Goal: Find specific page/section

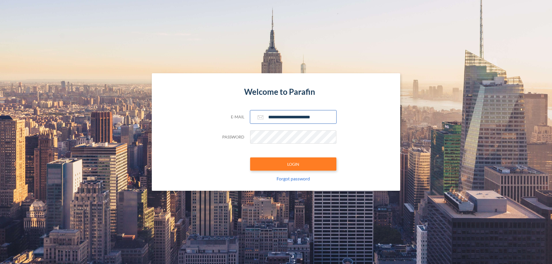
type input "**********"
click at [293, 164] on button "LOGIN" at bounding box center [293, 164] width 86 height 13
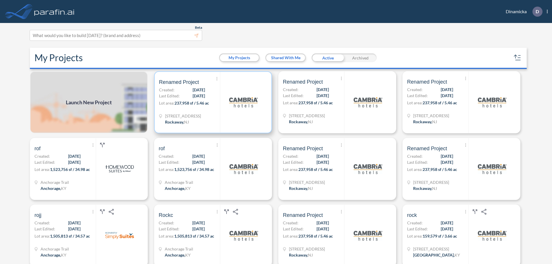
scroll to position [1, 0]
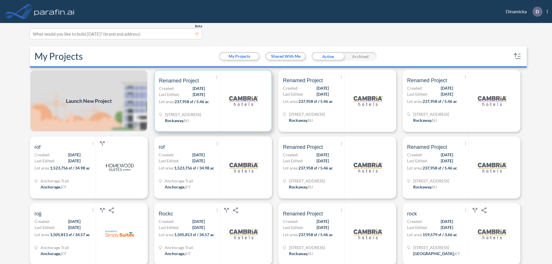
click at [212, 101] on p "Lot area: 237,958 sf / 5.46 ac" at bounding box center [189, 103] width 61 height 8
